Goal: Task Accomplishment & Management: Use online tool/utility

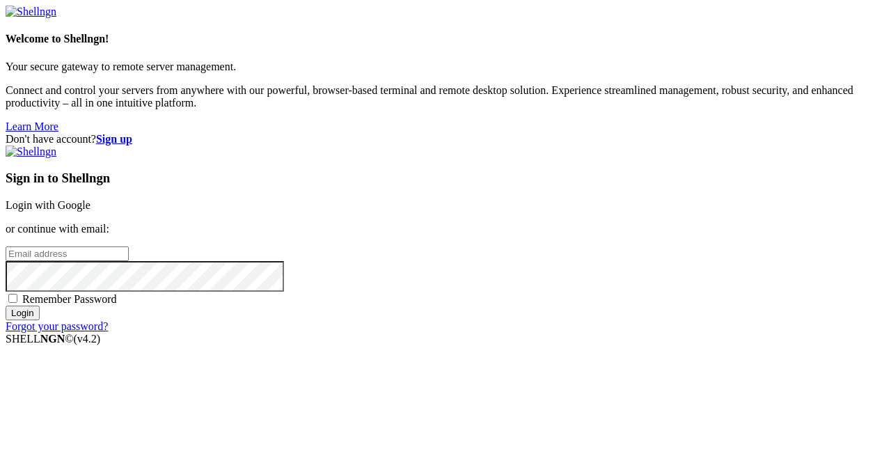
click at [90, 199] on link "Login with Google" at bounding box center [48, 205] width 85 height 12
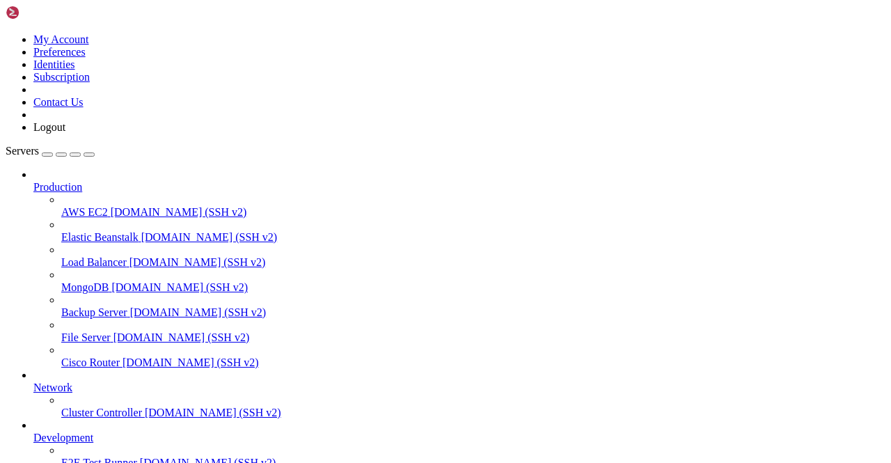
scroll to position [173, 0]
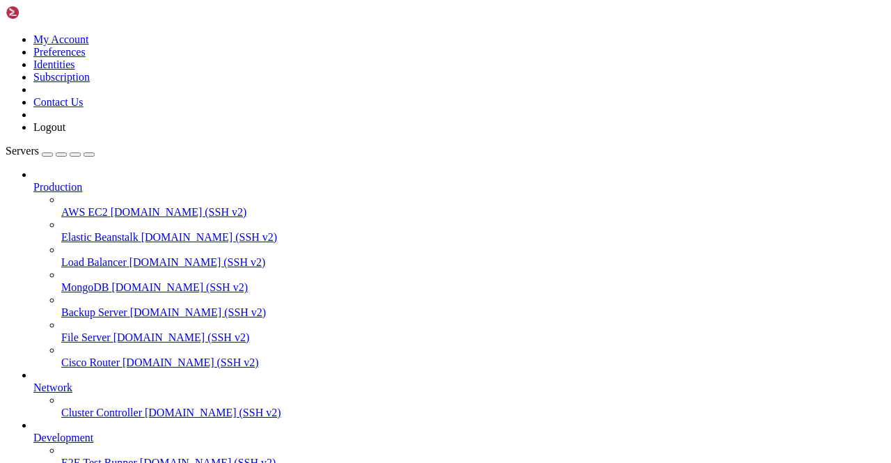
scroll to position [0, 0]
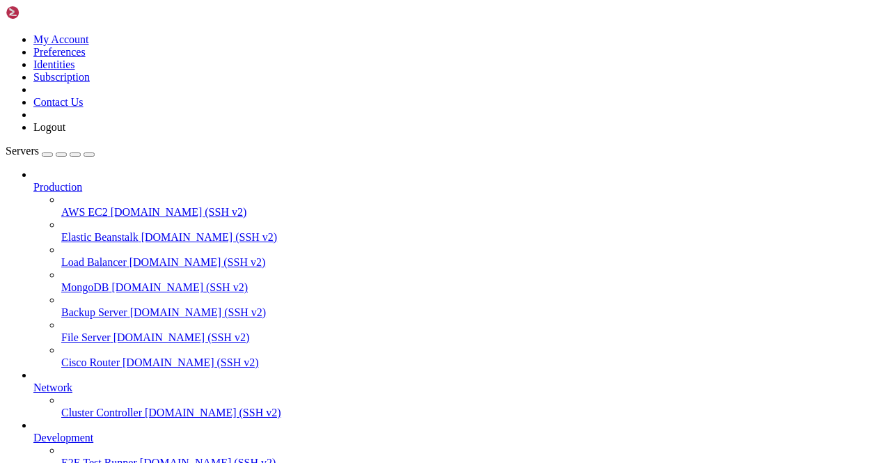
scroll to position [958, 0]
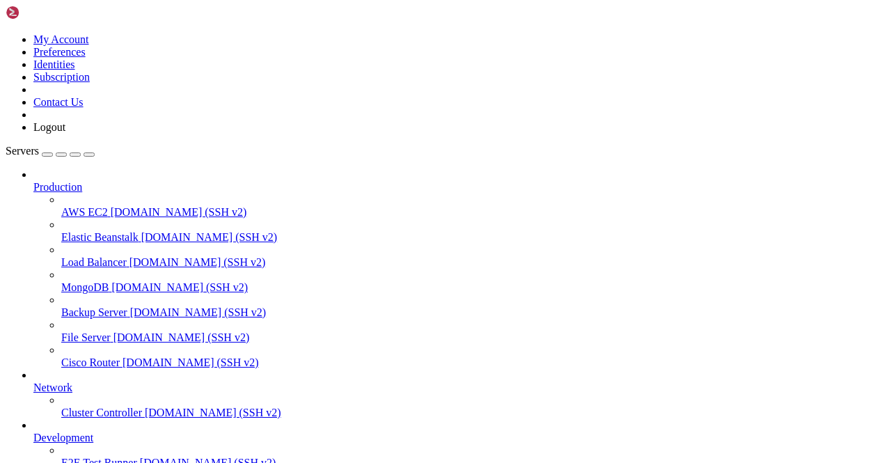
scroll to position [26202, 0]
drag, startPoint x: 434, startPoint y: 1140, endPoint x: 418, endPoint y: 1185, distance: 48.0
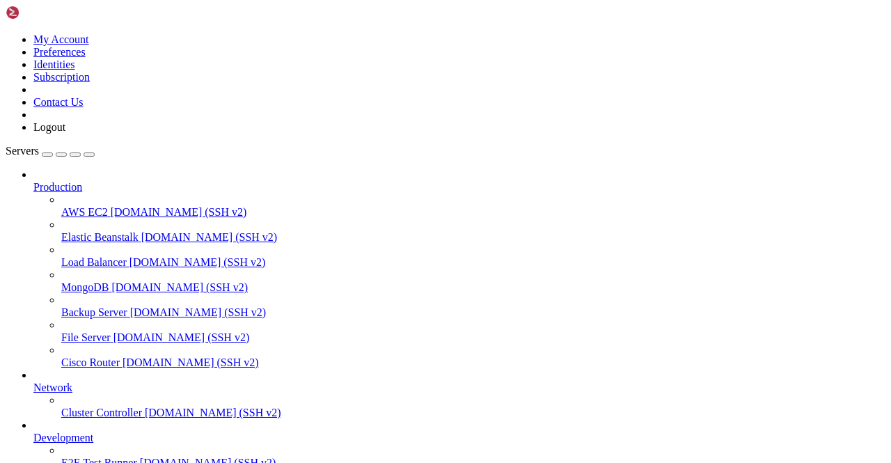
scroll to position [27820, 0]
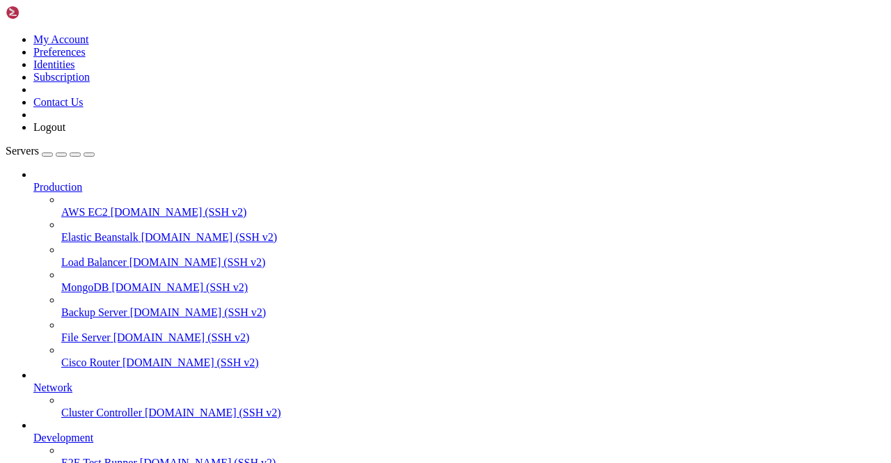
scroll to position [105934, 0]
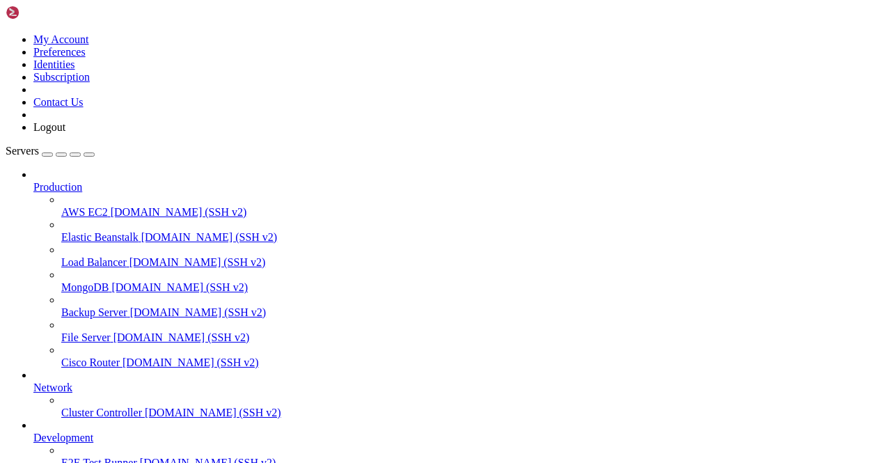
scroll to position [132671, 0]
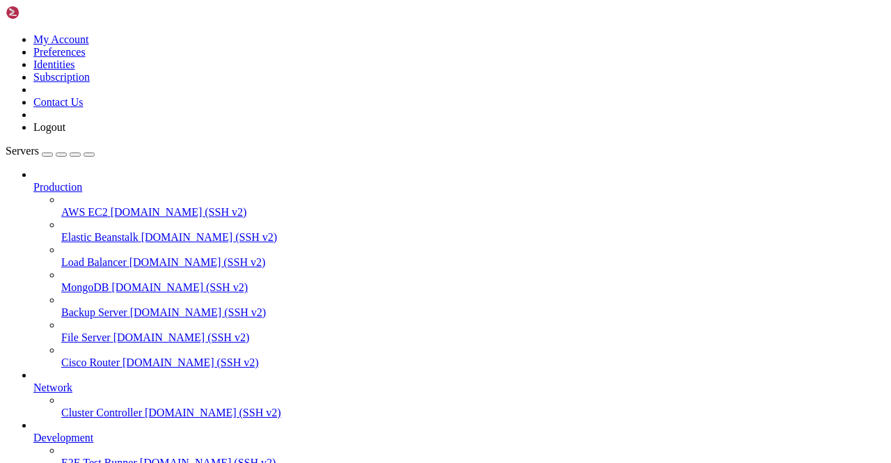
scroll to position [132741, 0]
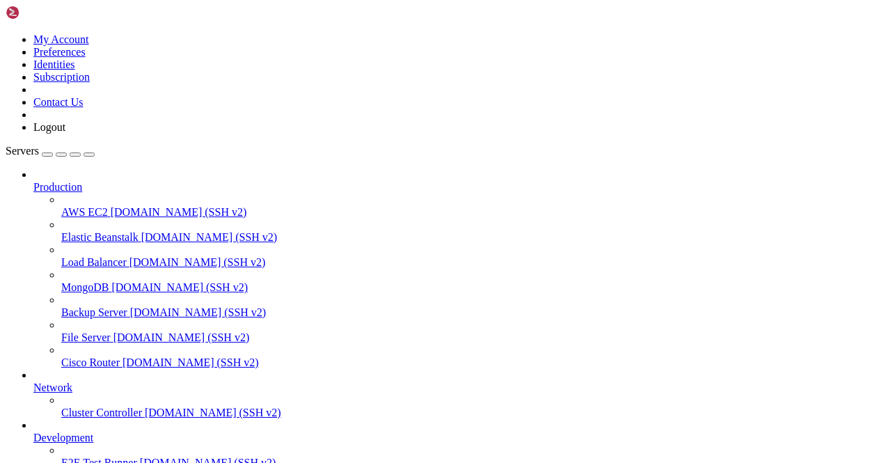
scroll to position [132768, 0]
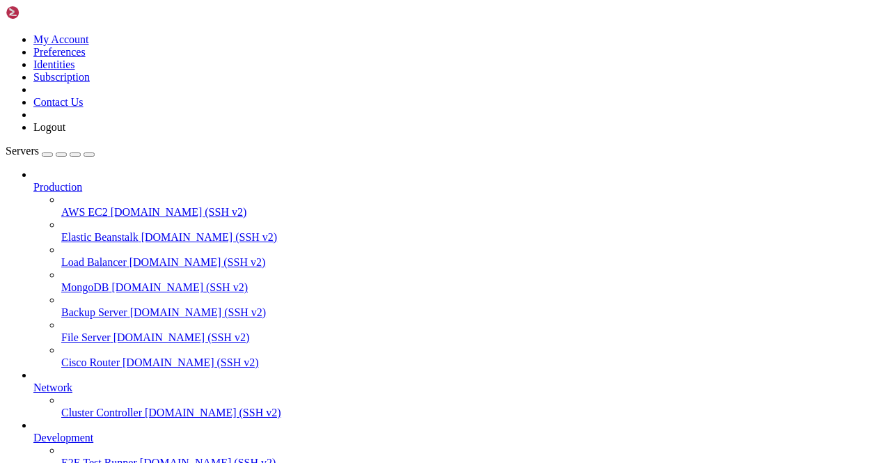
scroll to position [159777, 0]
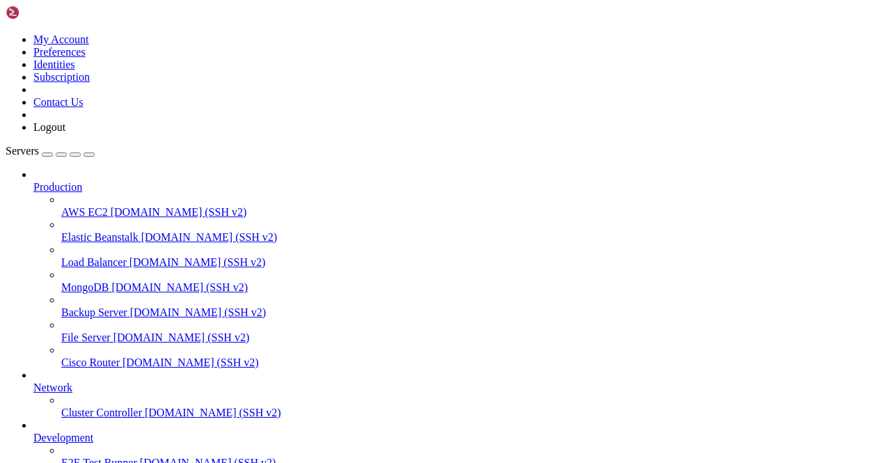
scroll to position [159791, 0]
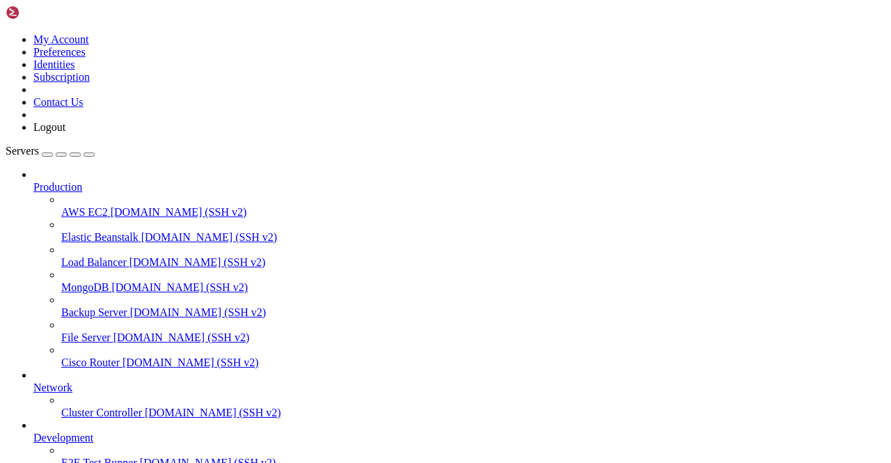
drag, startPoint x: 589, startPoint y: 457, endPoint x: 598, endPoint y: 477, distance: 22.4
click at [598, 462] on html "Loading... My Account Preferences Identities Subscription Contact Us Logout Ser…" at bounding box center [445, 438] width 891 height 876
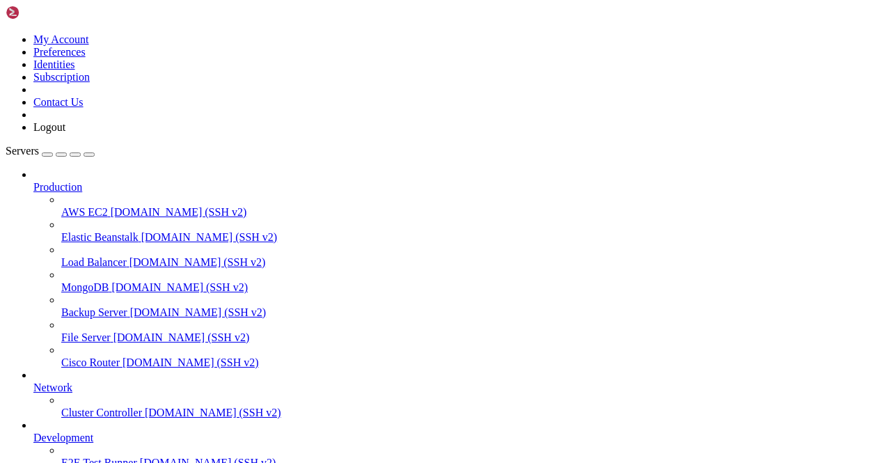
scroll to position [25464, 0]
